Goal: Transaction & Acquisition: Purchase product/service

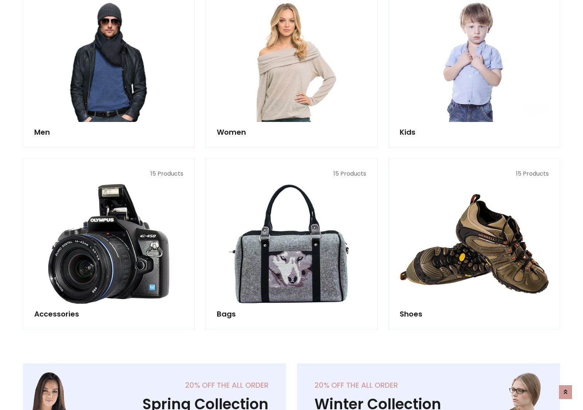
scroll to position [529, 0]
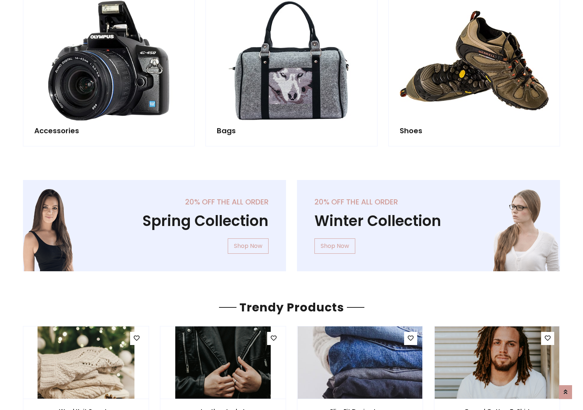
click at [292, 222] on div "20% off the all order Winter Collection Shop Now" at bounding box center [429, 231] width 274 height 103
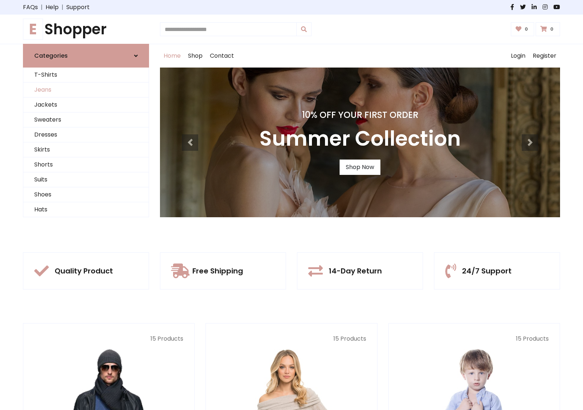
click at [86, 90] on link "Jeans" at bounding box center [85, 89] width 125 height 15
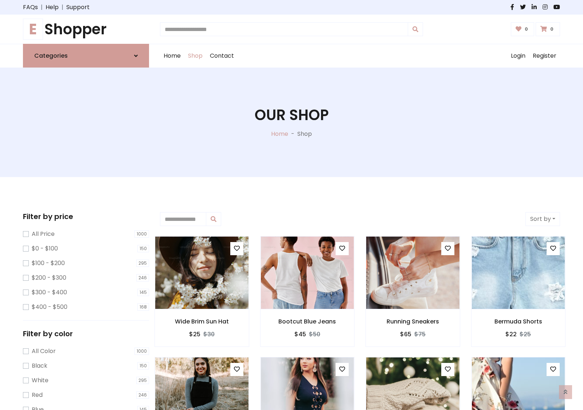
scroll to position [230, 0]
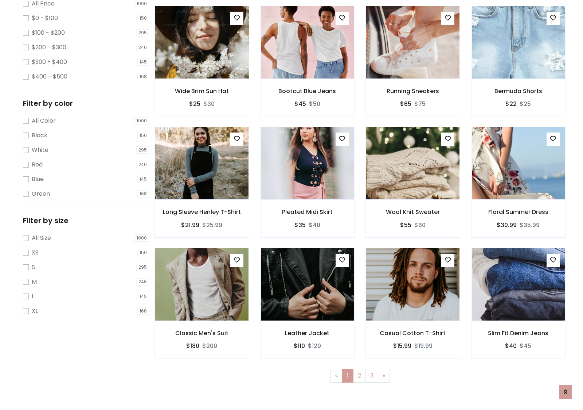
click at [202, 73] on img at bounding box center [202, 42] width 112 height 175
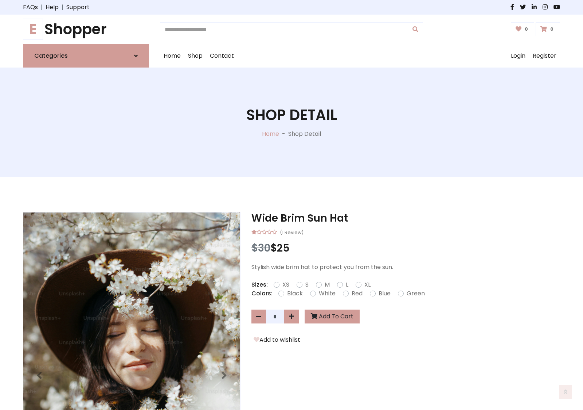
scroll to position [78, 0]
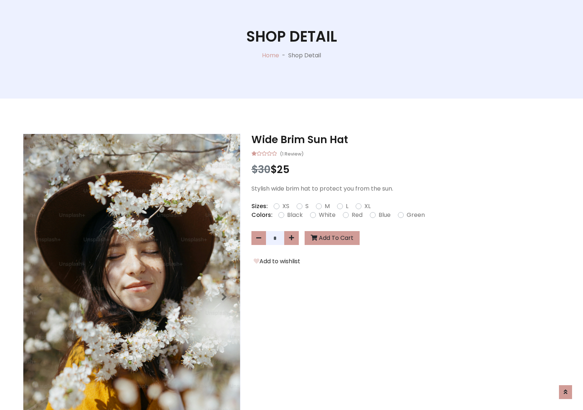
click at [356, 214] on label "Red" at bounding box center [357, 214] width 11 height 9
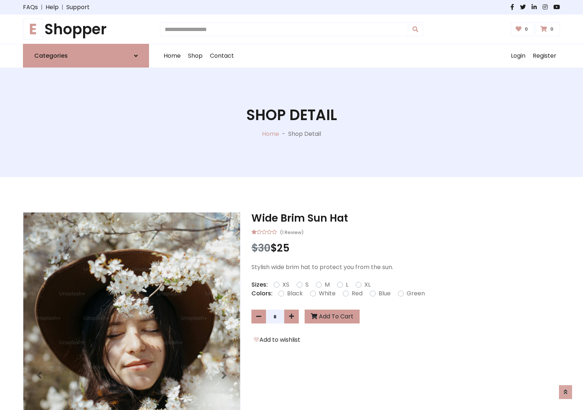
scroll to position [78, 0]
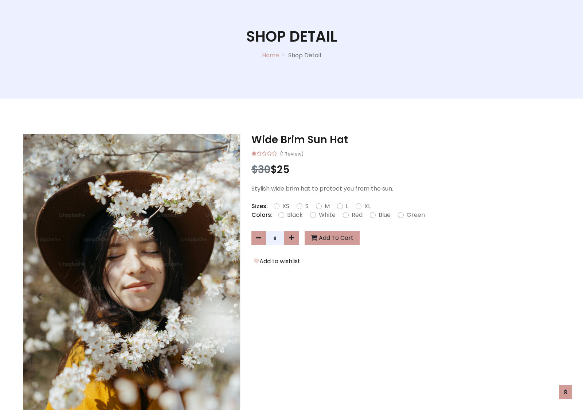
click at [292, 205] on form "XS S M L XL" at bounding box center [325, 206] width 103 height 9
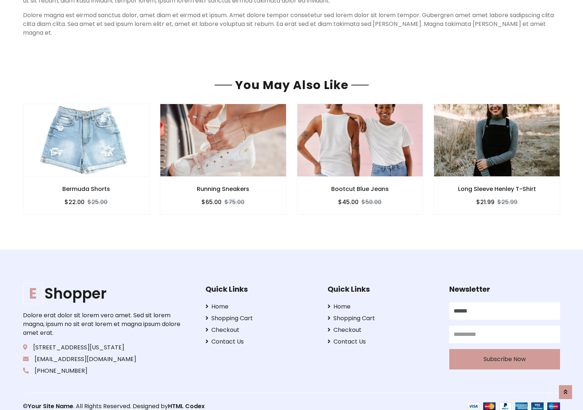
type input "******"
type input "**********"
click at [505, 349] on button "Subscribe Now" at bounding box center [505, 359] width 111 height 20
